Goal: Information Seeking & Learning: Learn about a topic

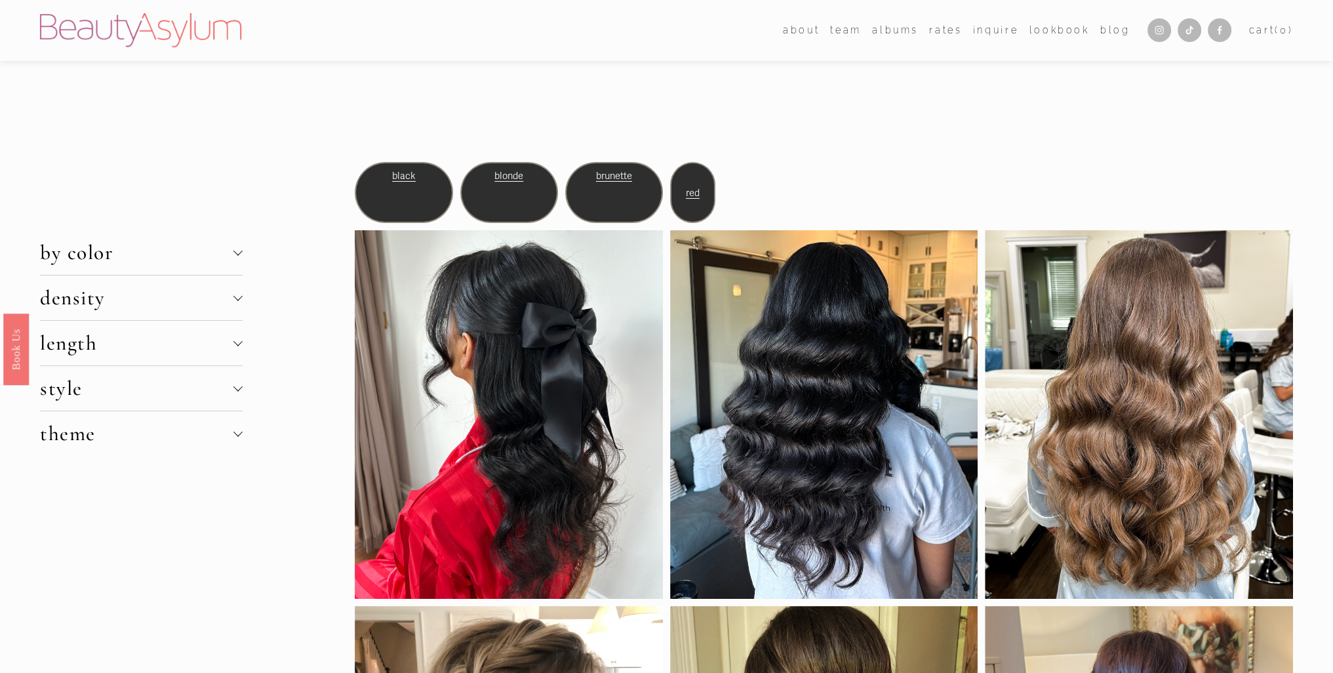
click at [143, 300] on span "density" at bounding box center [136, 297] width 193 height 25
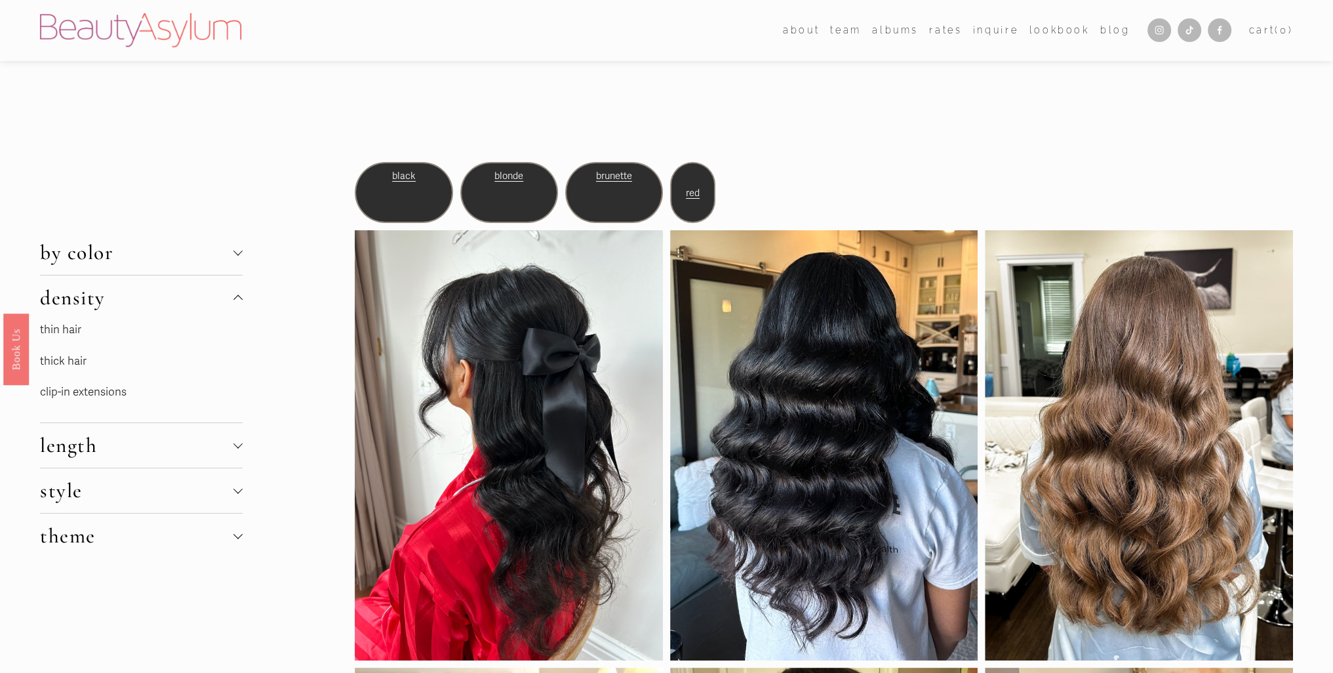
click at [104, 320] on p "thin hair" at bounding box center [138, 330] width 197 height 20
click at [81, 321] on p "thin hair" at bounding box center [138, 330] width 197 height 20
click at [71, 328] on link "thin hair" at bounding box center [60, 330] width 41 height 14
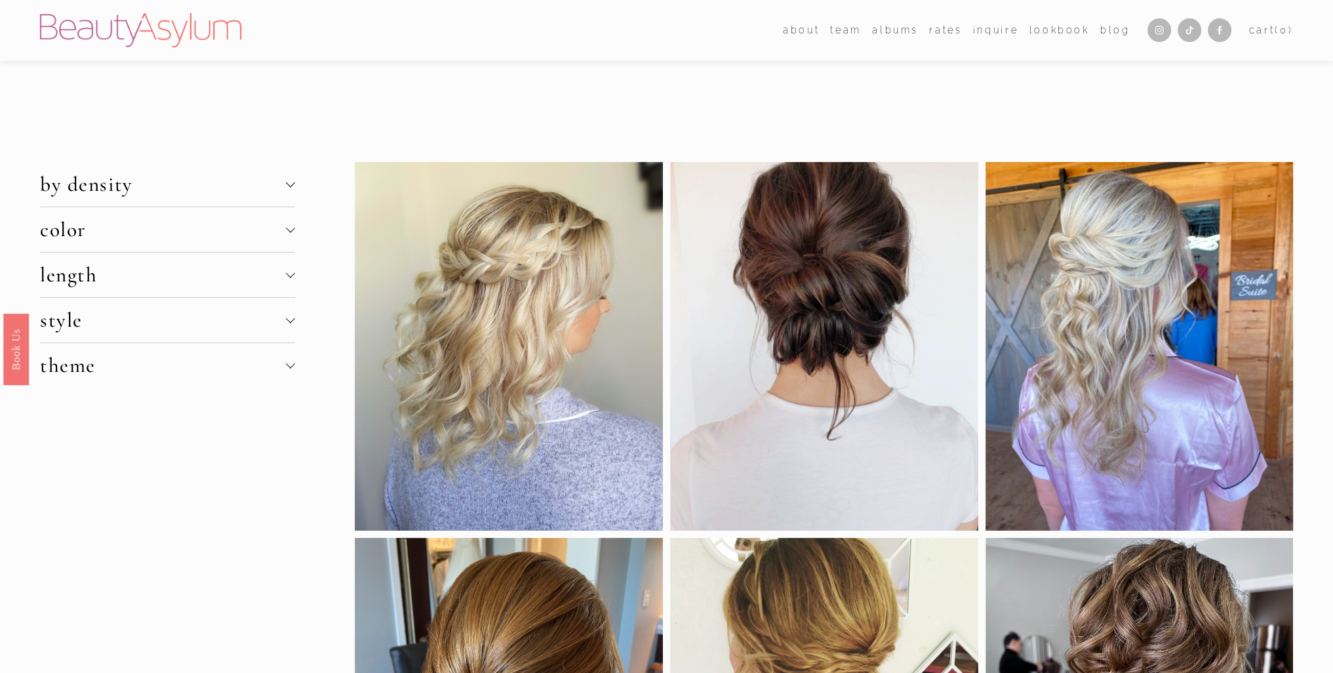
click at [197, 241] on button "color" at bounding box center [167, 229] width 255 height 45
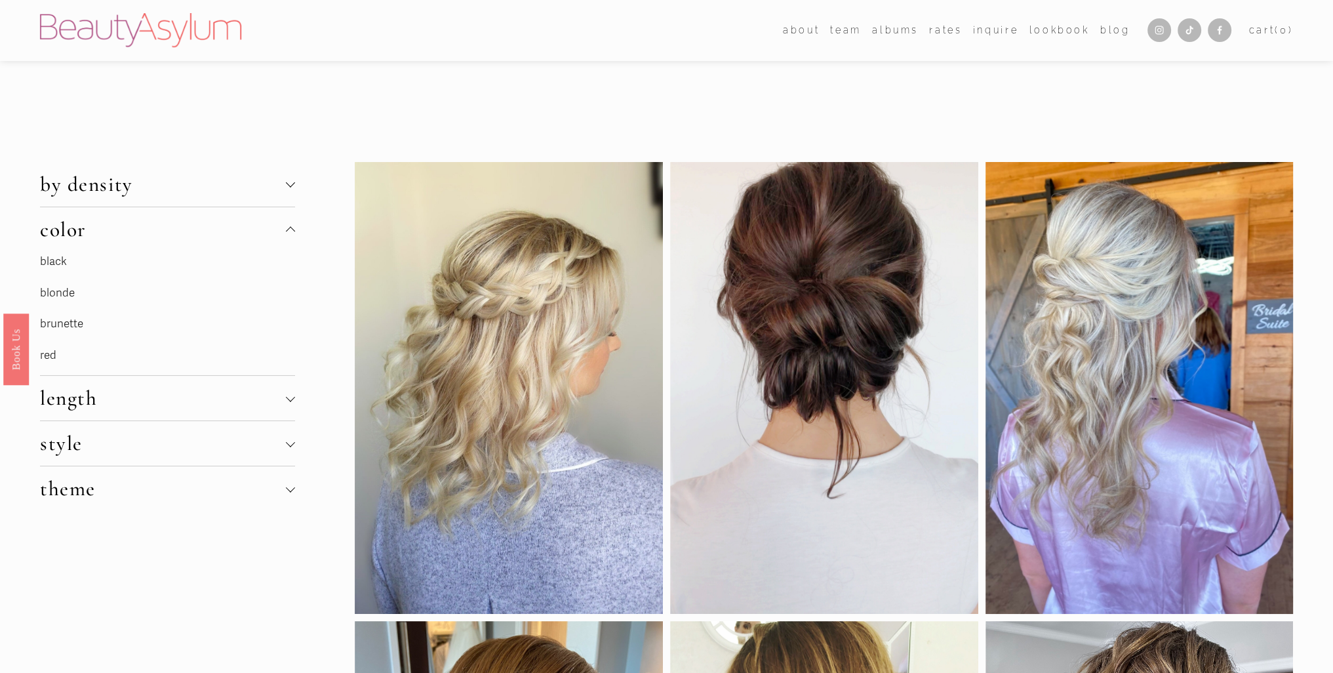
click at [197, 241] on button "color" at bounding box center [167, 229] width 255 height 45
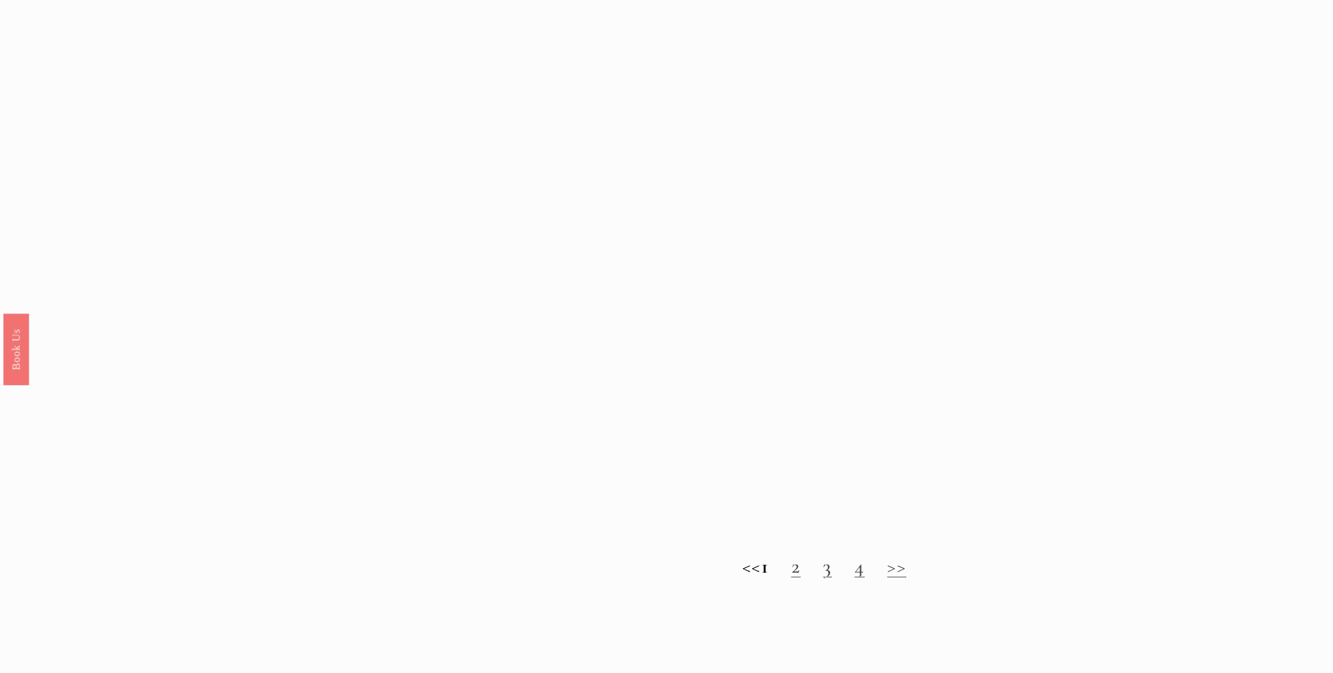
scroll to position [1508, 0]
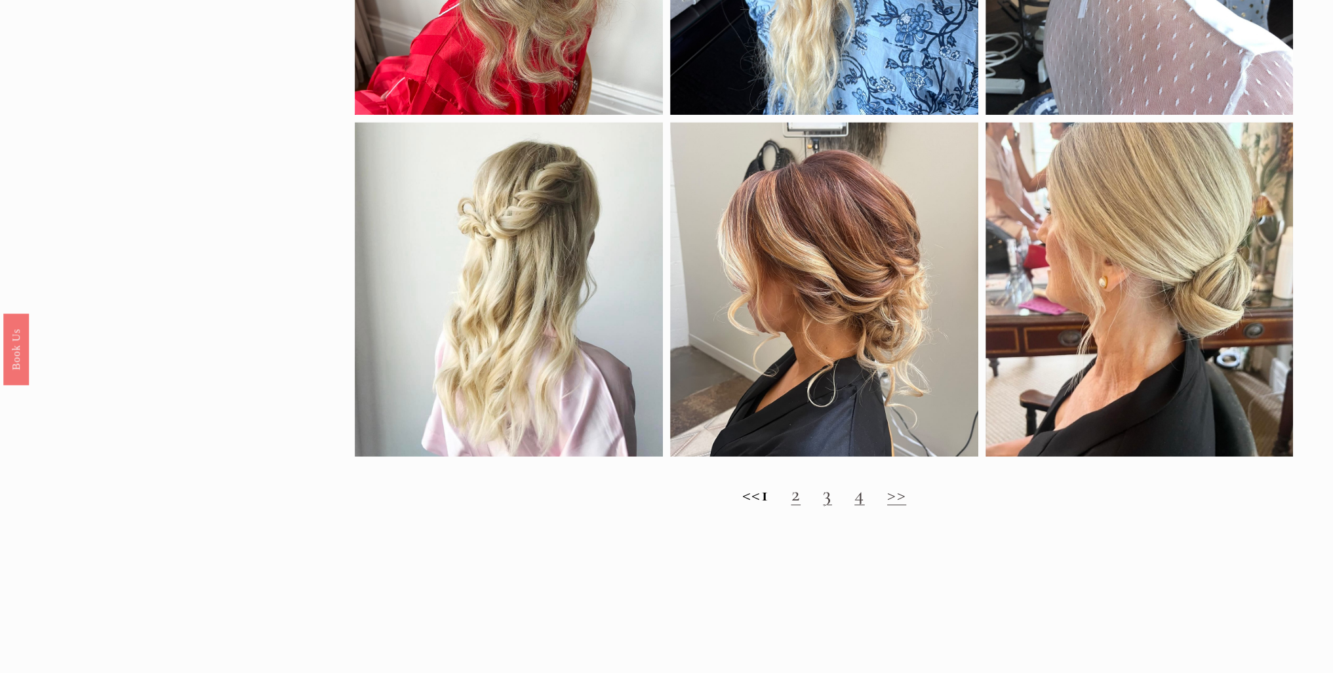
click at [801, 506] on link "2" at bounding box center [796, 493] width 10 height 25
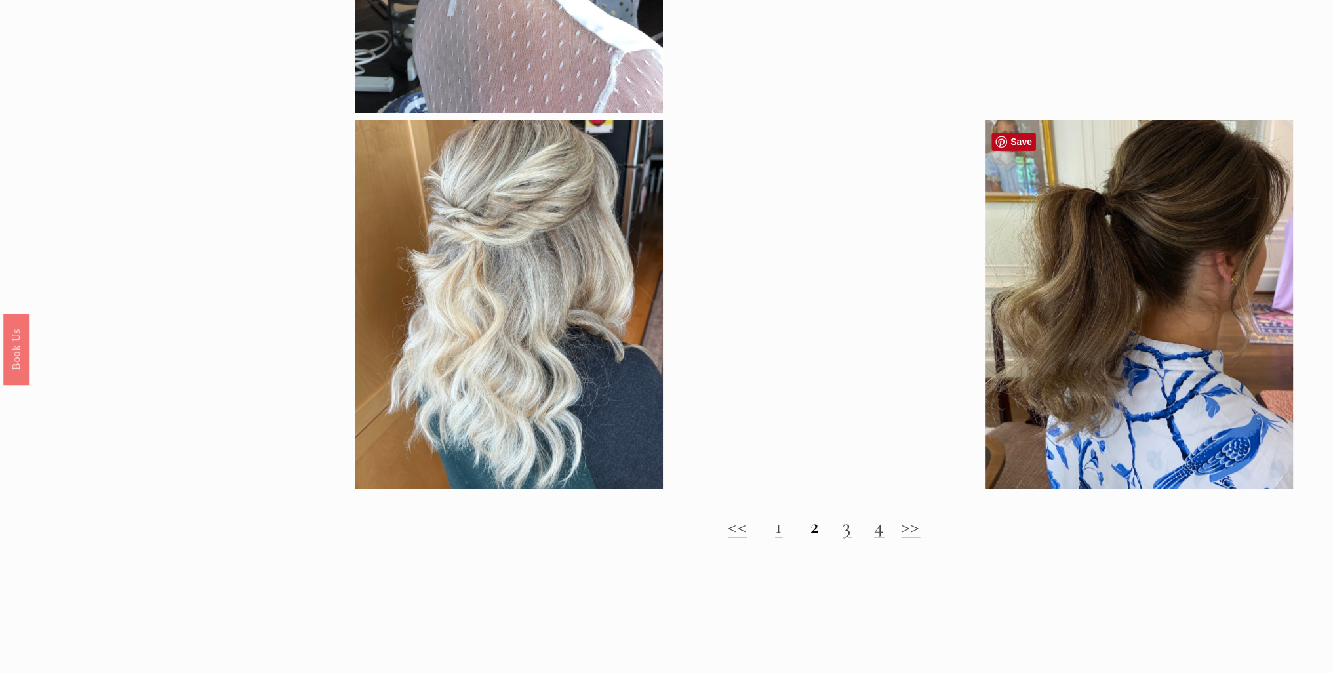
scroll to position [1443, 0]
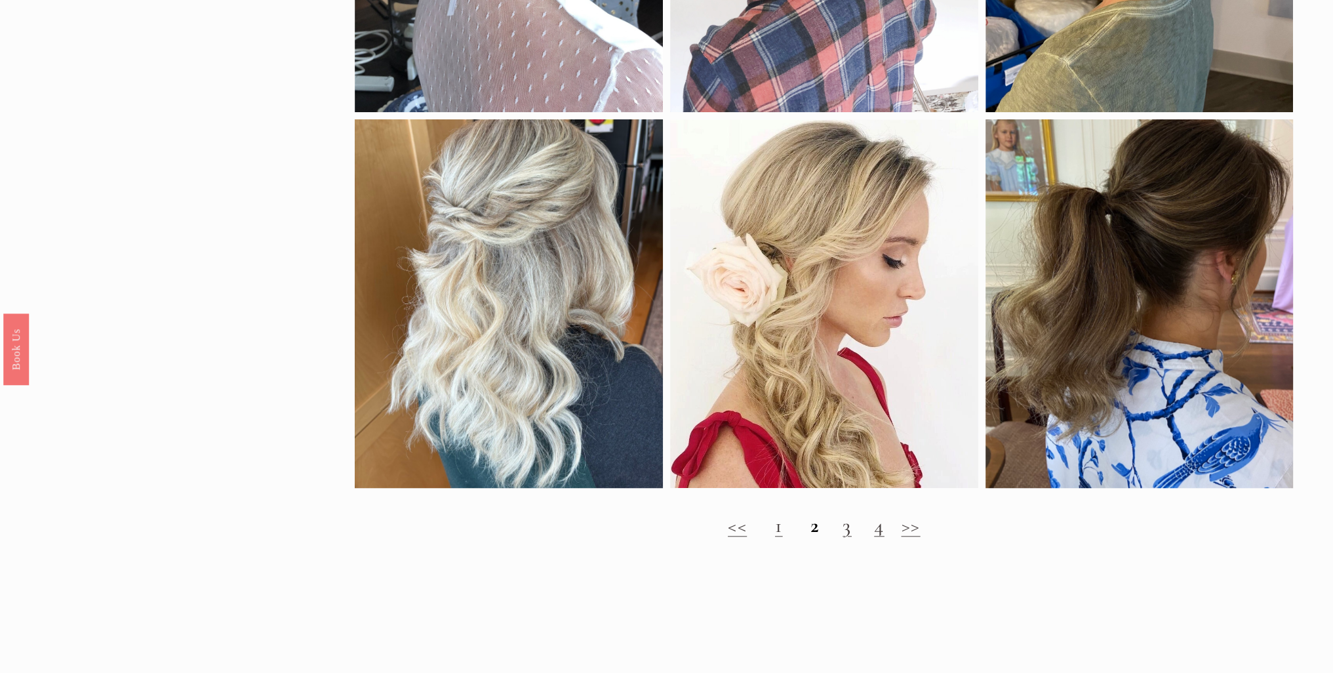
click at [849, 546] on div "<< 1 2 3 4 >>" at bounding box center [824, 525] width 939 height 61
click at [843, 537] on link "3" at bounding box center [847, 525] width 9 height 25
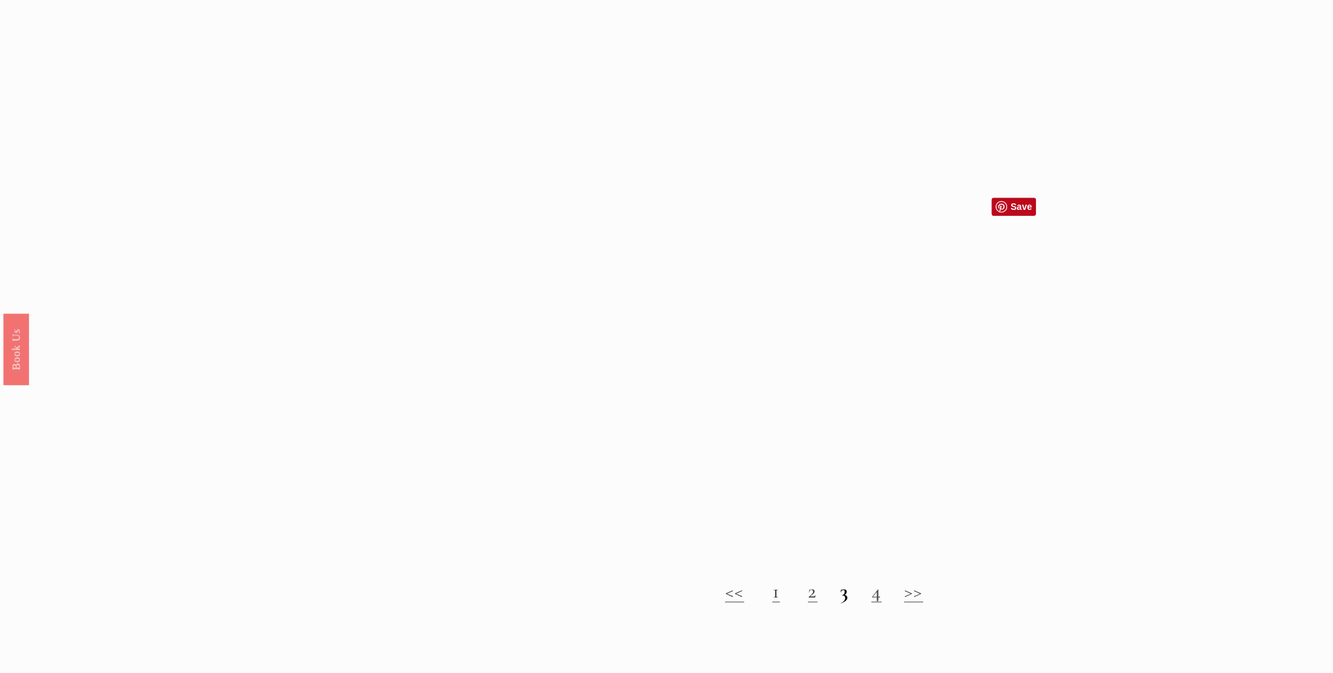
scroll to position [1574, 0]
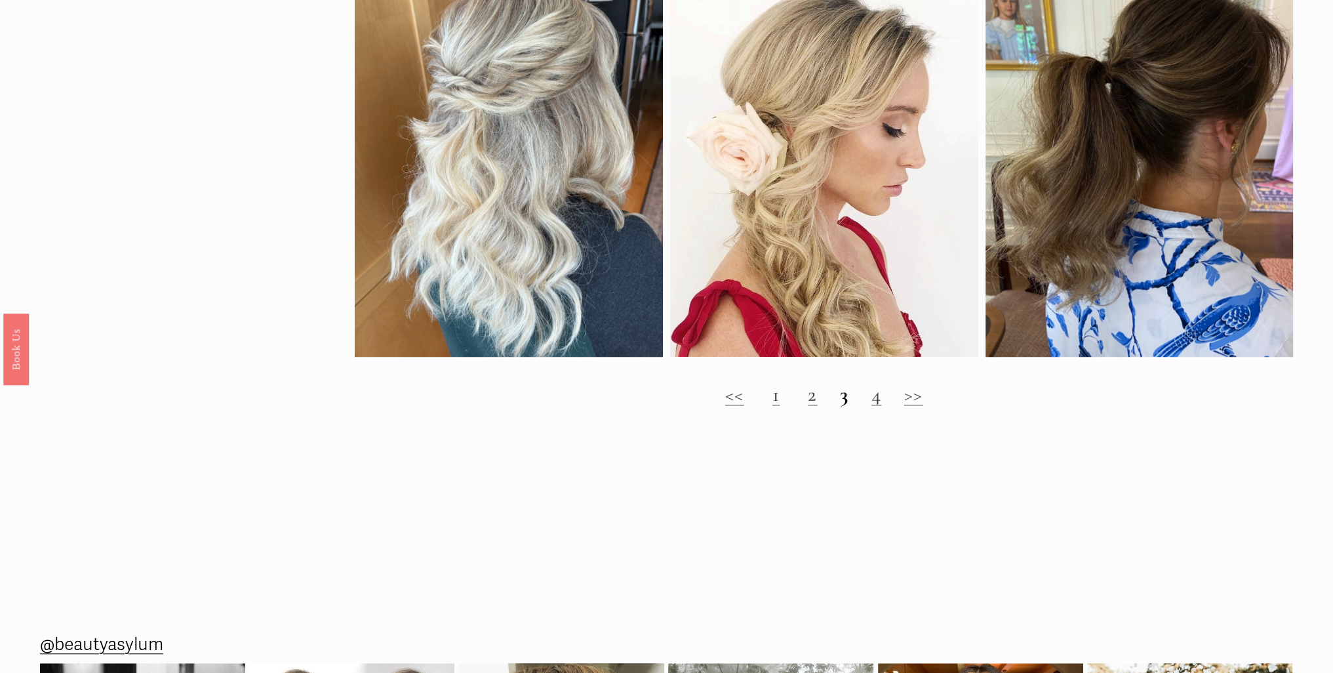
click at [872, 407] on link "4" at bounding box center [877, 394] width 10 height 25
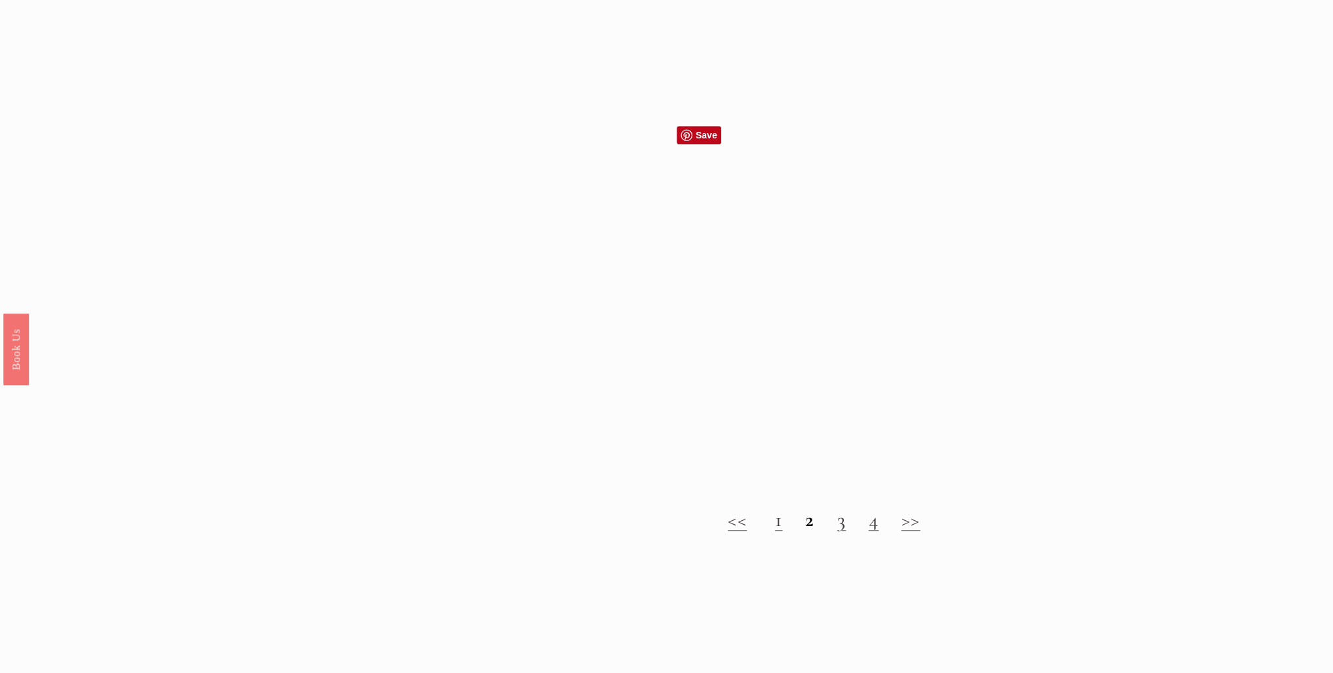
scroll to position [1508, 0]
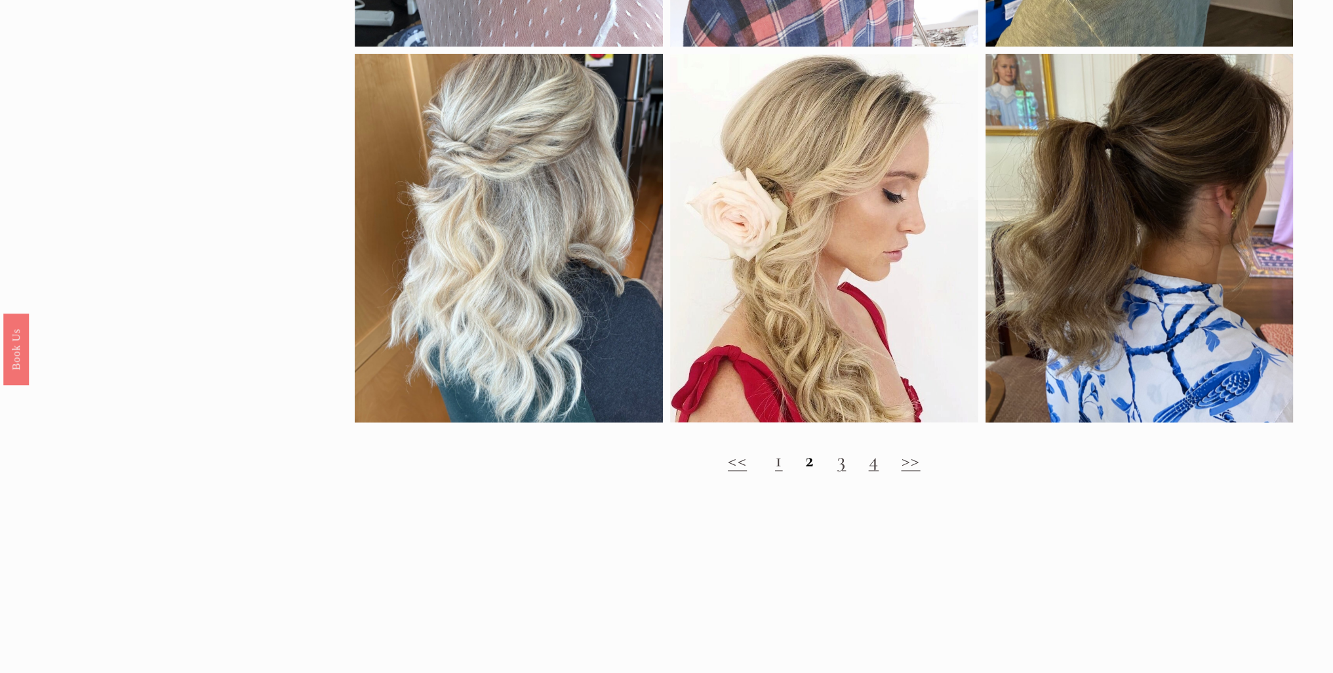
click at [841, 472] on link "3" at bounding box center [842, 459] width 9 height 25
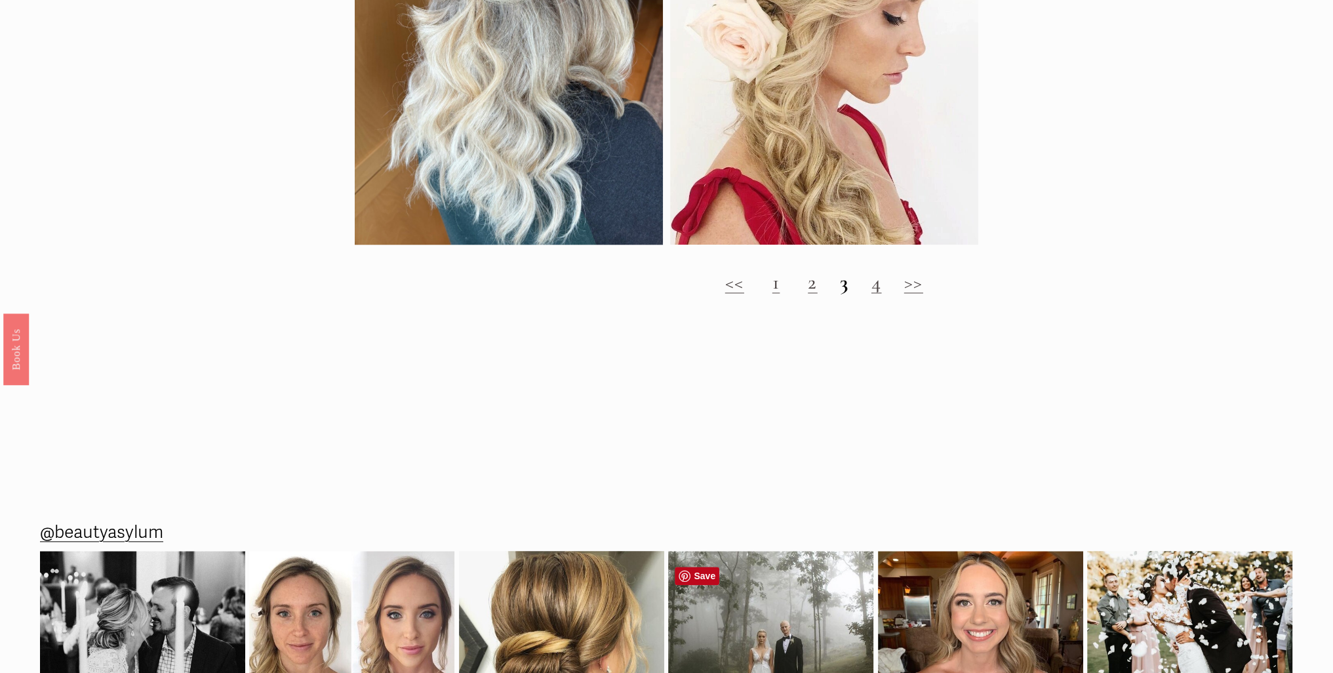
scroll to position [1574, 0]
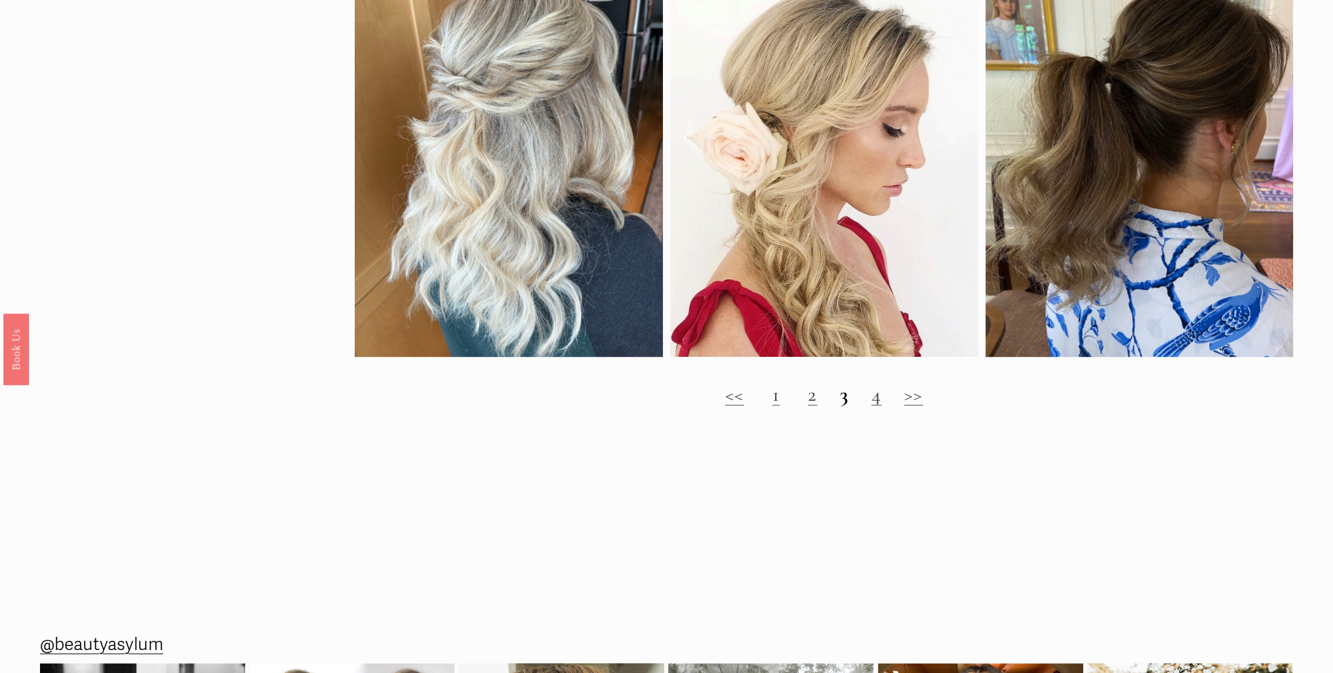
click at [872, 407] on link "4" at bounding box center [877, 394] width 10 height 25
